Goal: Submit feedback/report problem: Submit feedback/report problem

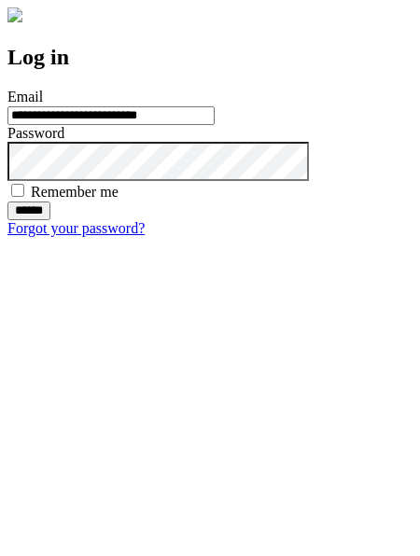
type input "**********"
click at [50, 220] on input "******" at bounding box center [28, 211] width 43 height 19
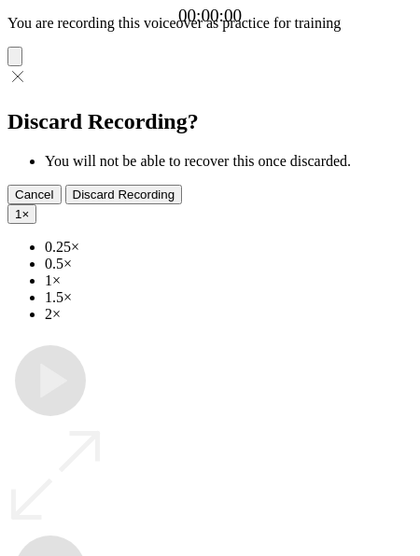
type input "**********"
